Goal: Check status: Check status

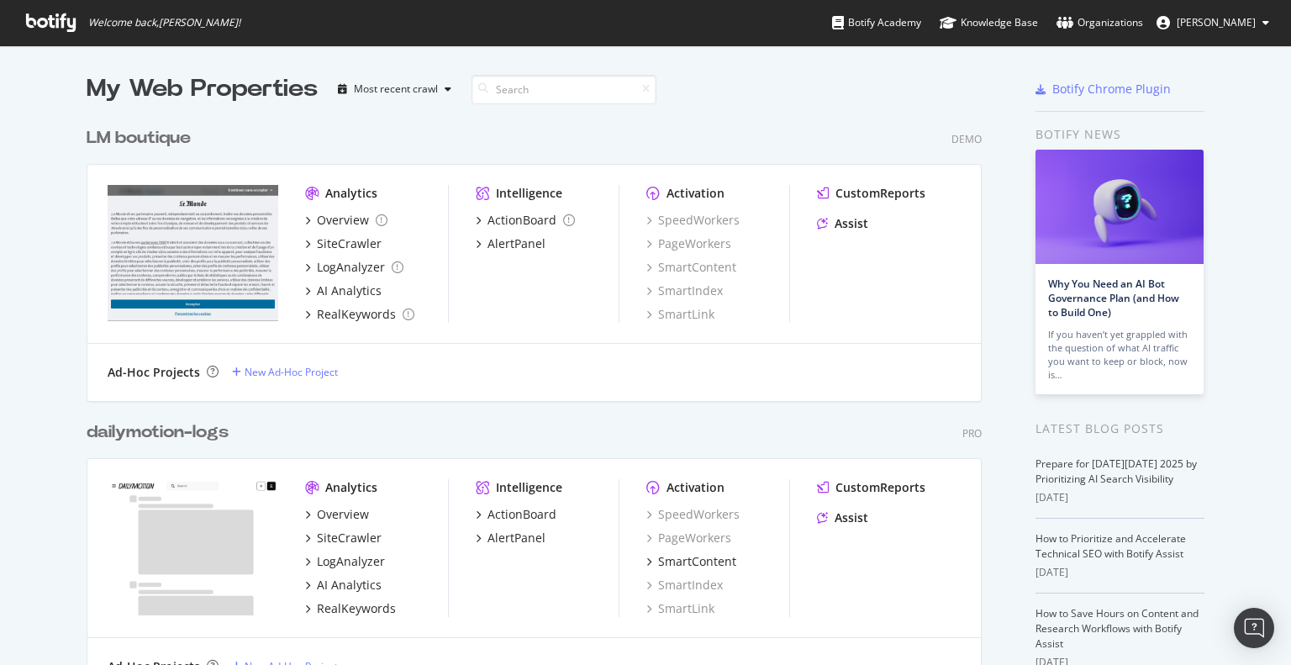
click at [170, 431] on div "dailymotion-logs" at bounding box center [158, 432] width 142 height 24
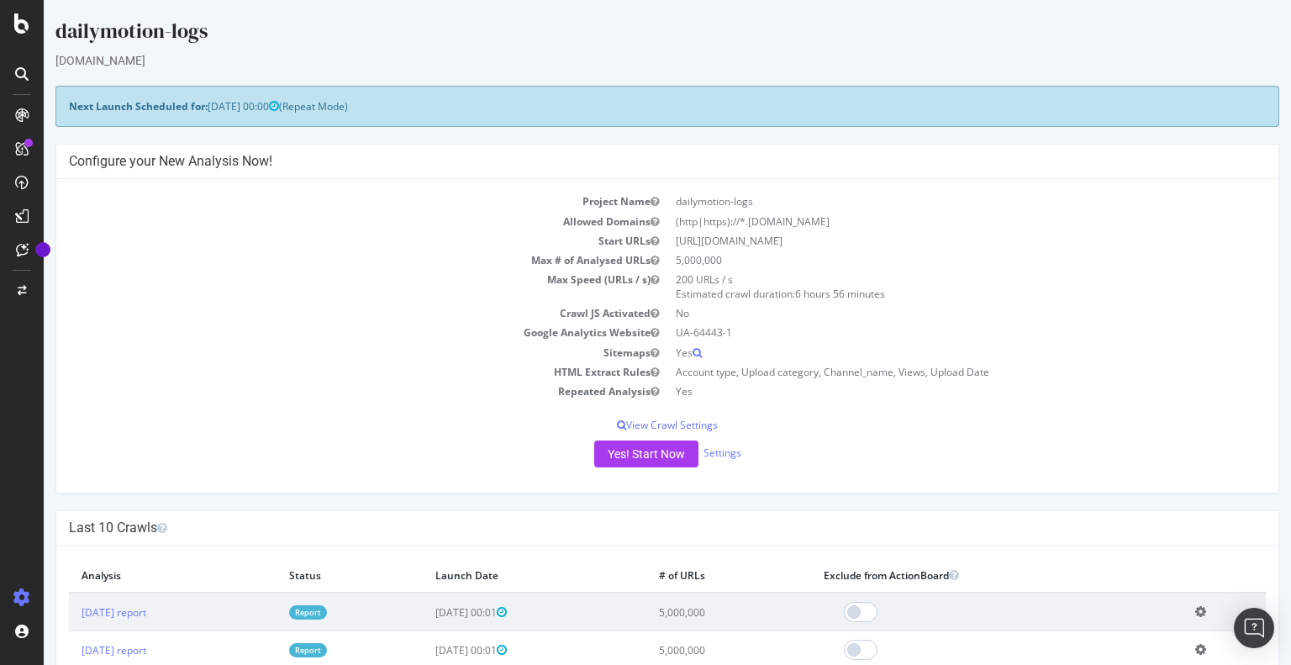
click at [327, 612] on link "Report" at bounding box center [308, 612] width 38 height 14
